Goal: Check status: Check status

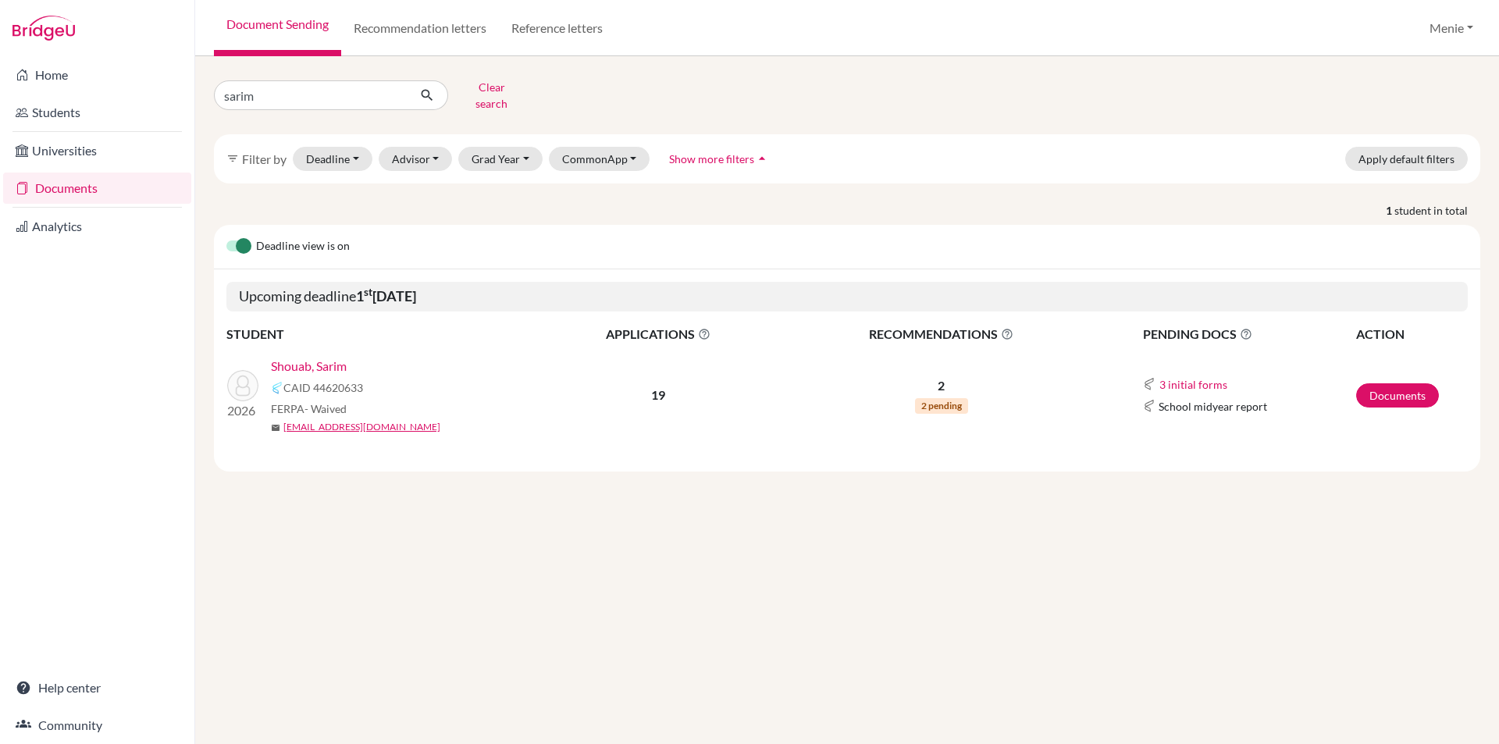
click at [289, 358] on link "Shouab, Sarim" at bounding box center [309, 366] width 76 height 19
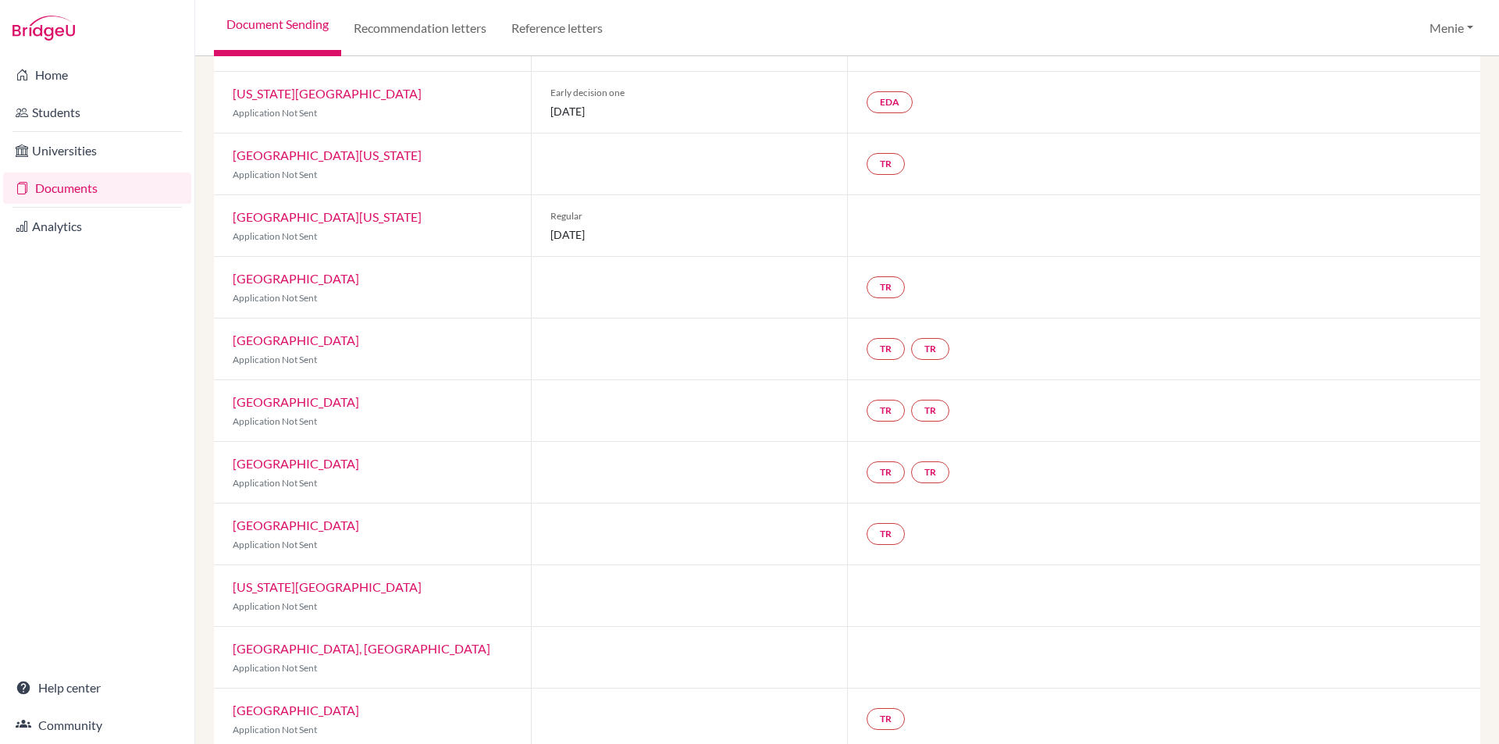
scroll to position [692, 0]
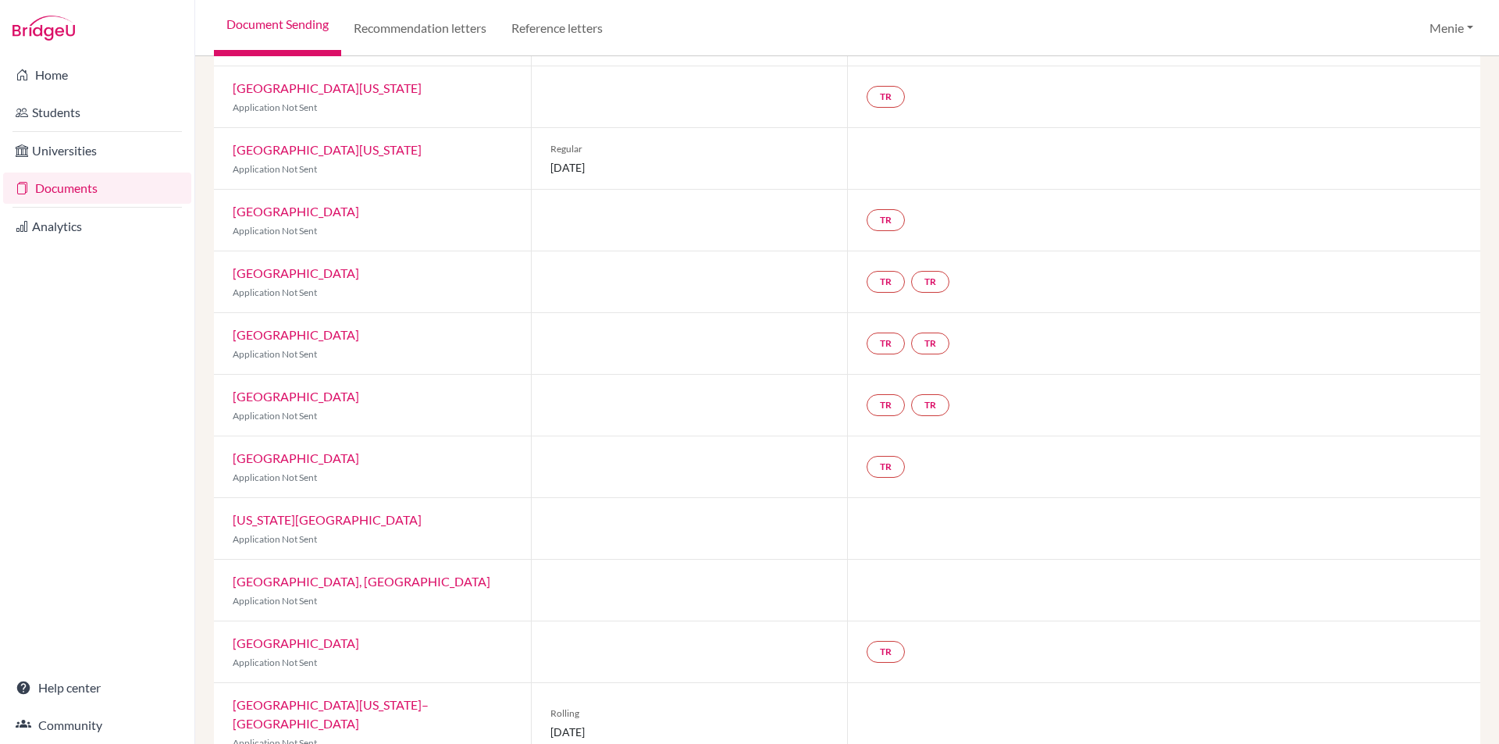
click at [340, 736] on p "Application Not Sent" at bounding box center [372, 743] width 279 height 14
click at [346, 697] on link "[GEOGRAPHIC_DATA][US_STATE]–[GEOGRAPHIC_DATA]" at bounding box center [331, 714] width 196 height 34
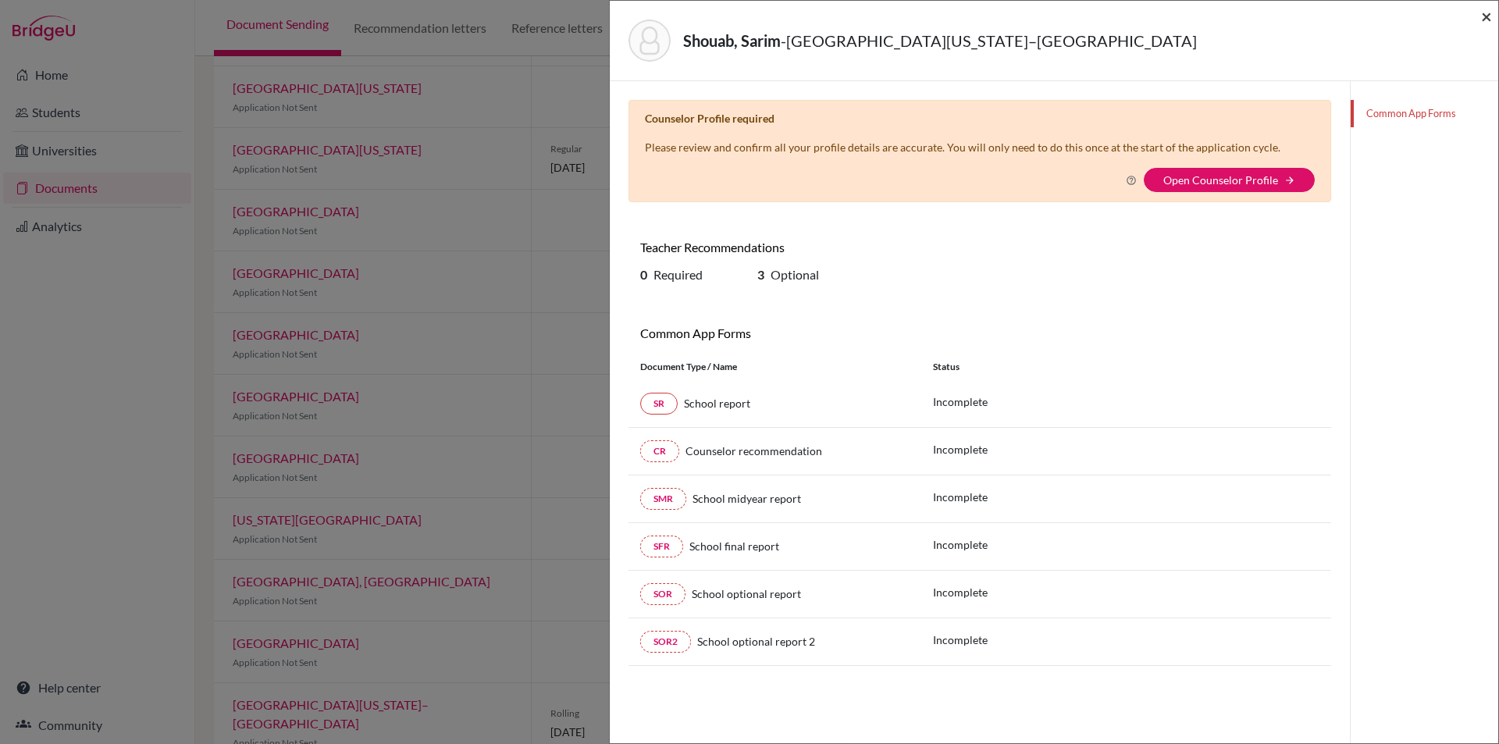
click at [1490, 13] on span "×" at bounding box center [1486, 16] width 11 height 23
click at [1483, 9] on span "×" at bounding box center [1486, 16] width 11 height 23
